Goal: Task Accomplishment & Management: Use online tool/utility

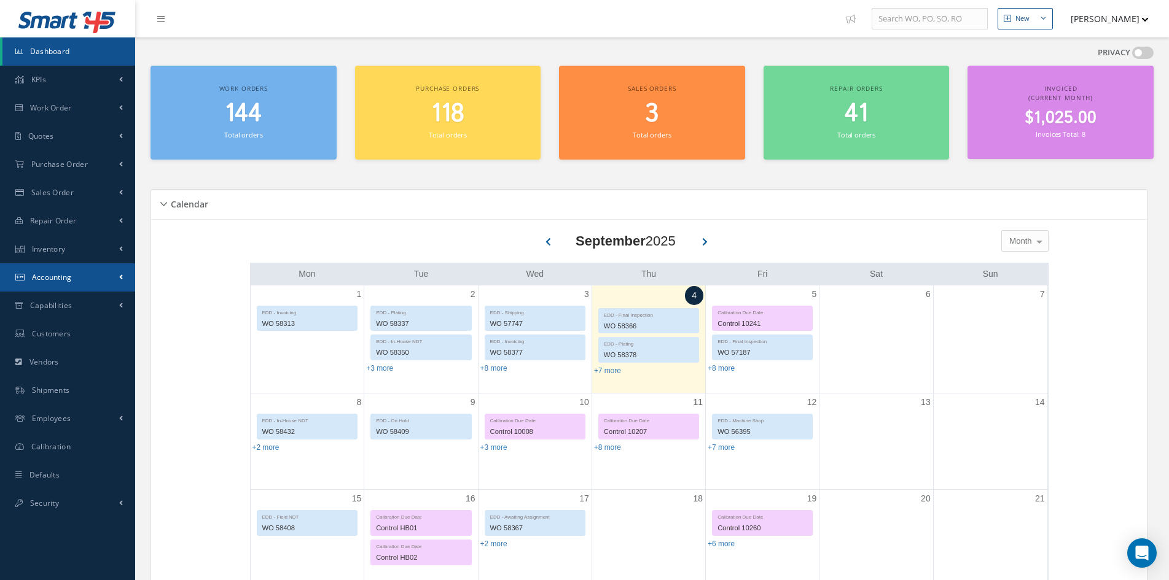
click at [51, 272] on link "Accounting" at bounding box center [67, 278] width 135 height 28
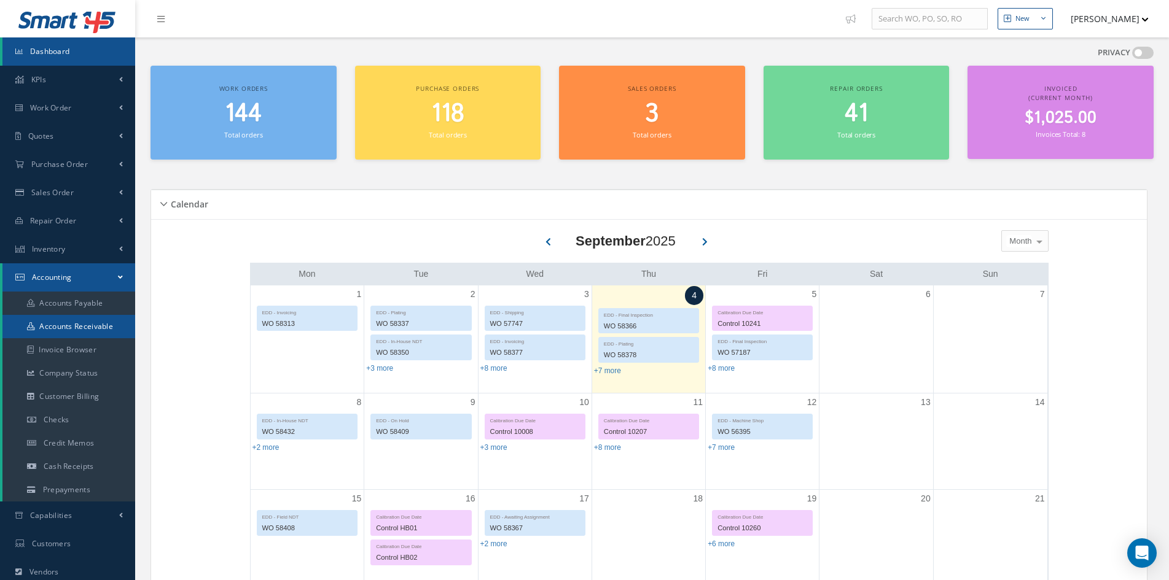
click at [58, 322] on link "Accounts Receivable" at bounding box center [68, 326] width 133 height 23
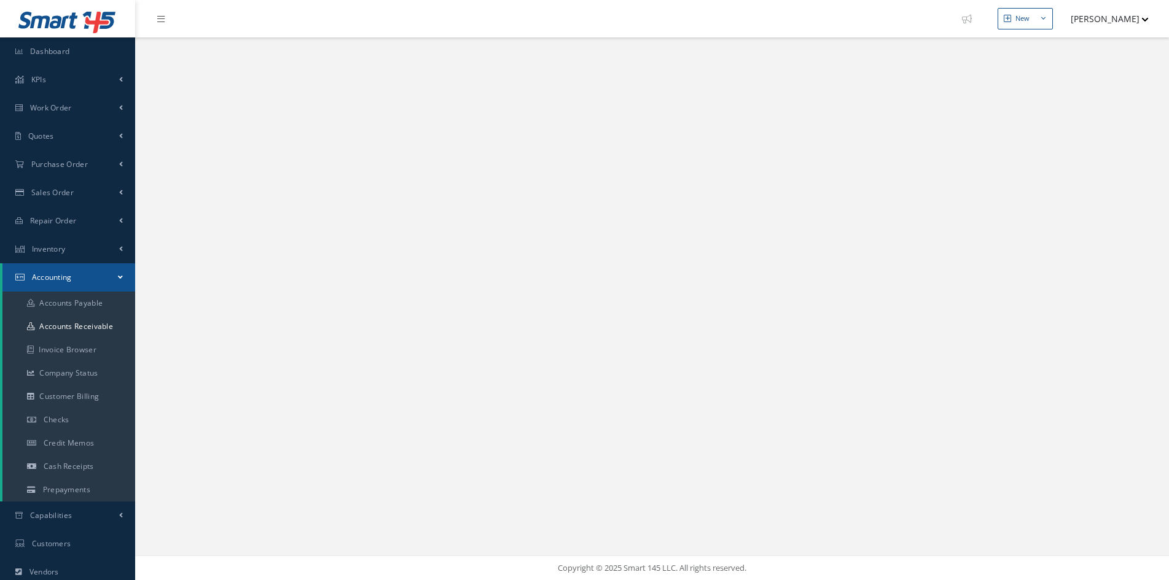
select select "25"
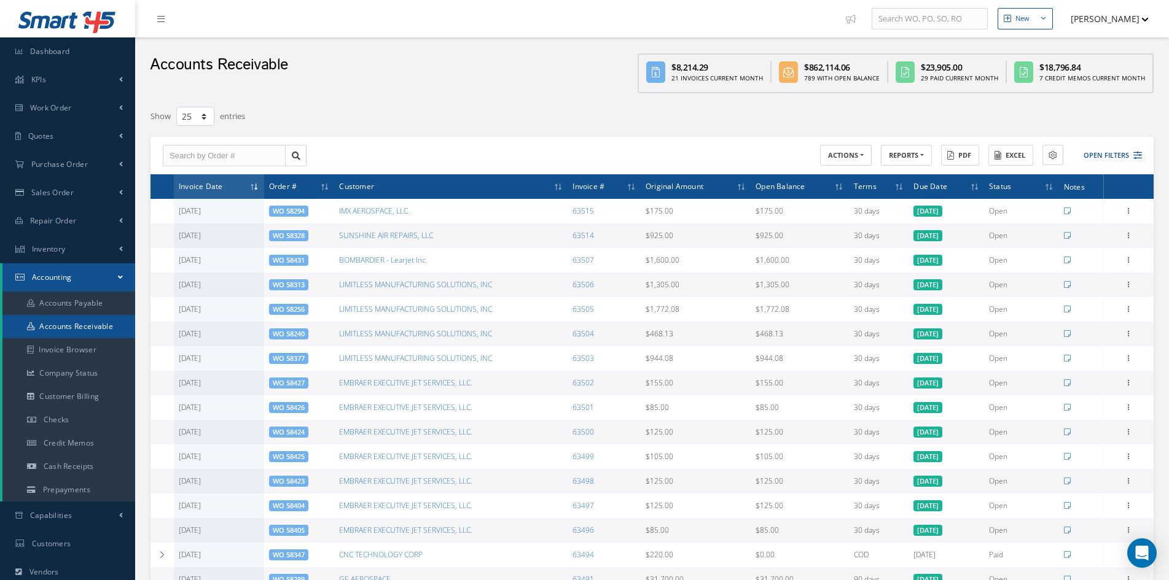
click at [93, 326] on link "Accounts Receivable" at bounding box center [68, 326] width 133 height 23
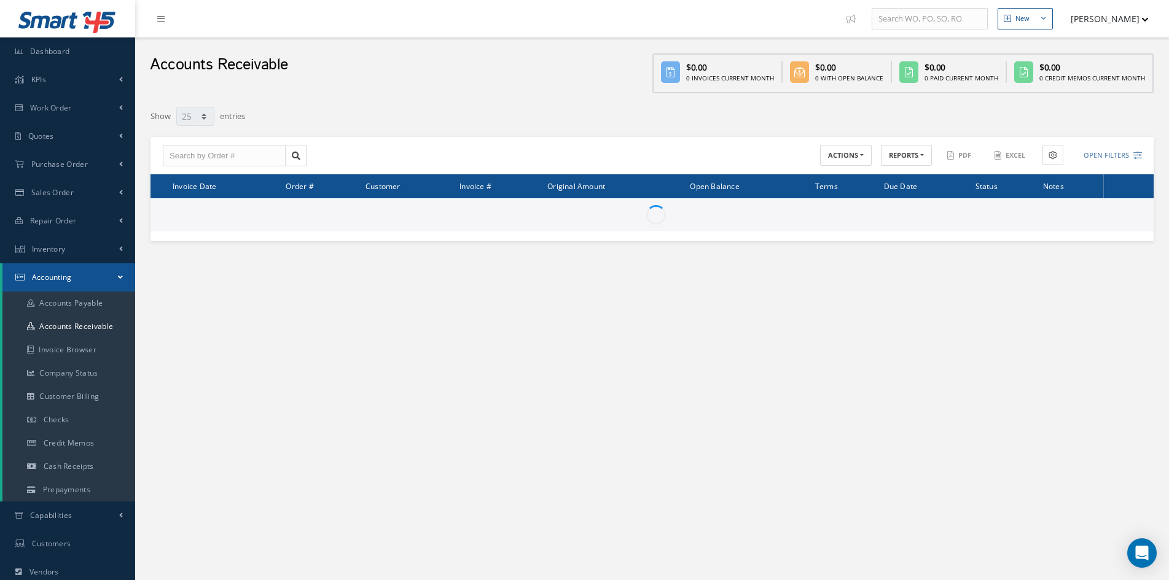
select select "25"
click at [902, 158] on button "REPORTS" at bounding box center [906, 155] width 51 height 21
click at [909, 183] on link "A/R Aging" at bounding box center [930, 176] width 98 height 17
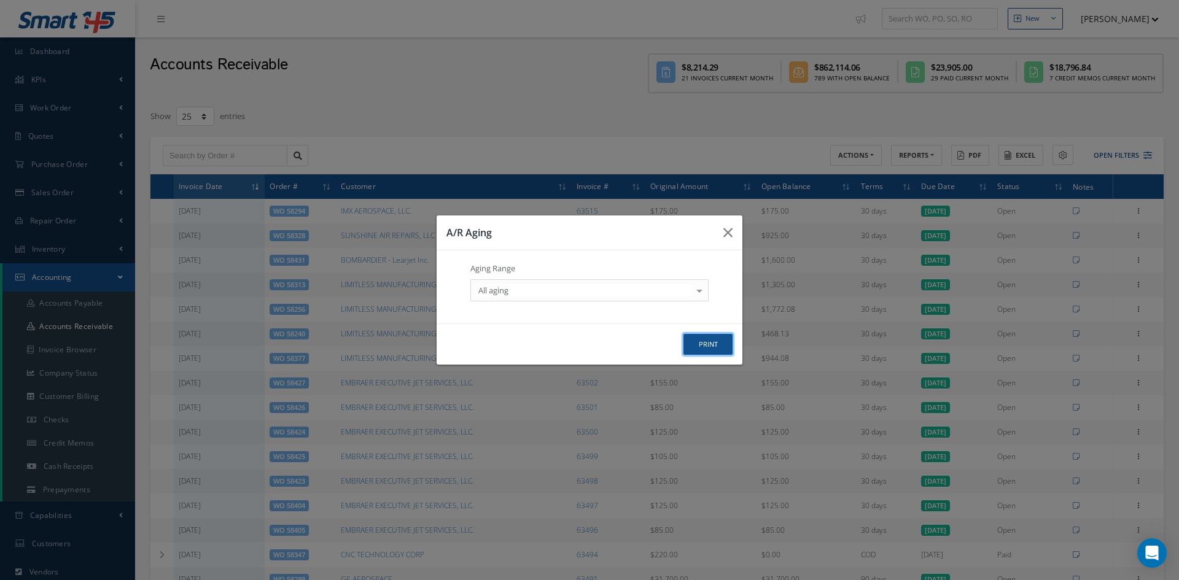
click at [716, 350] on button "print" at bounding box center [708, 344] width 49 height 21
